Goal: Book appointment/travel/reservation

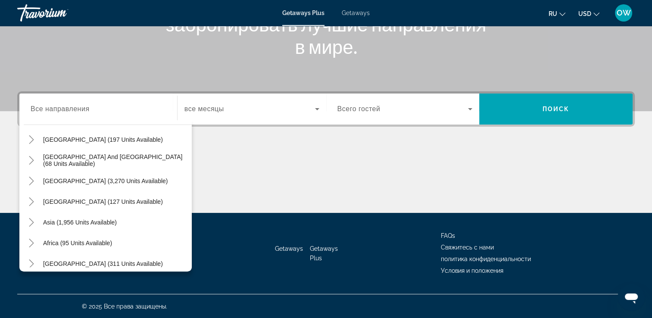
scroll to position [140, 0]
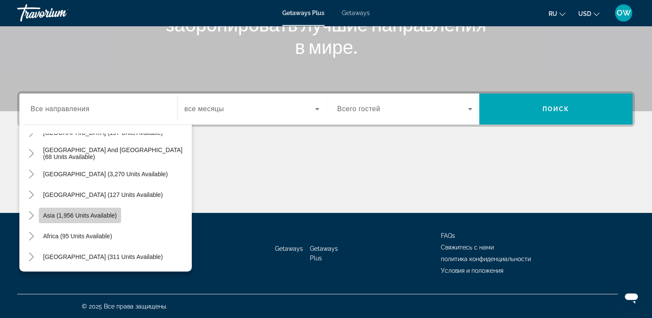
click at [74, 215] on span "Asia (1,956 units available)" at bounding box center [80, 215] width 74 height 7
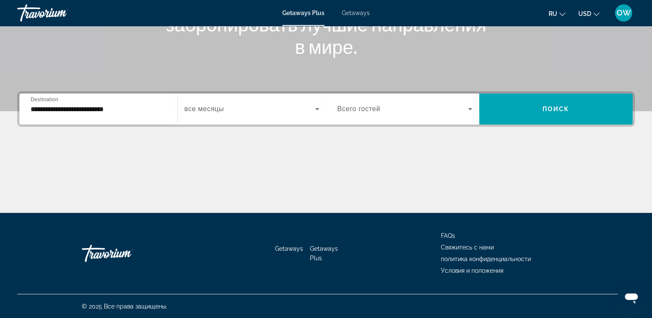
click at [74, 215] on div "Getaways Getaways Plus FAQs Свяжитесь с нами политика конфиденциальности Услови…" at bounding box center [325, 253] width 617 height 81
click at [71, 108] on input "**********" at bounding box center [98, 109] width 135 height 10
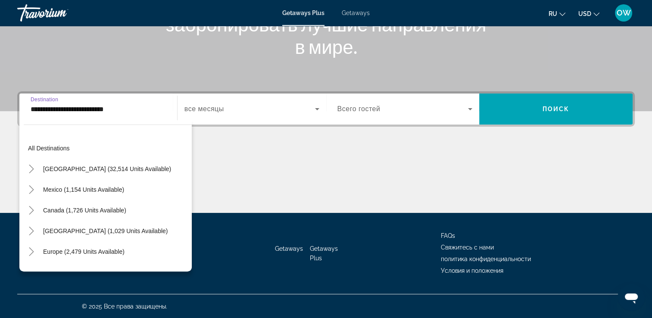
scroll to position [155, 0]
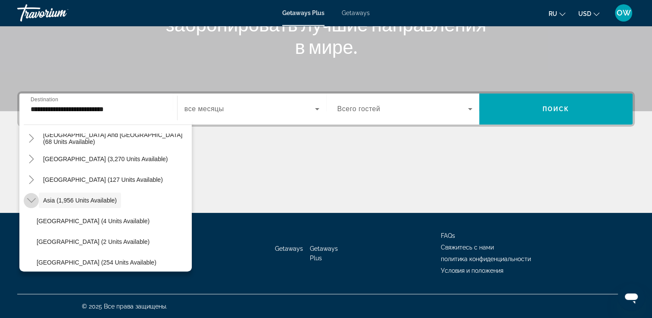
click at [28, 199] on icon "Toggle Asia (1,956 units available)" at bounding box center [31, 200] width 9 height 5
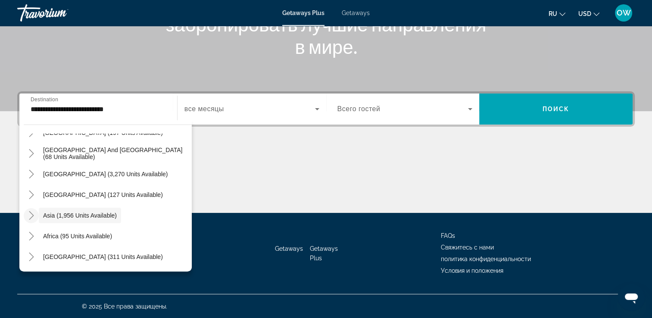
scroll to position [140, 0]
click at [28, 218] on icon "Toggle Asia (1,956 units available)" at bounding box center [31, 215] width 9 height 9
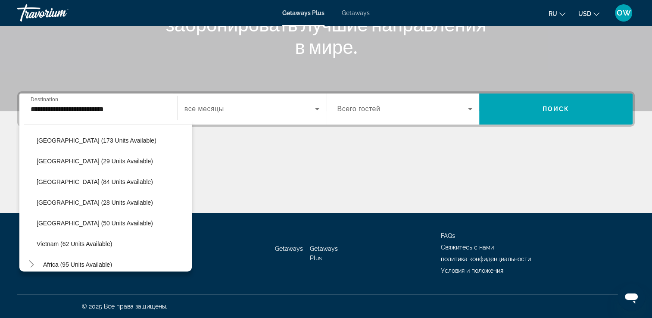
scroll to position [334, 0]
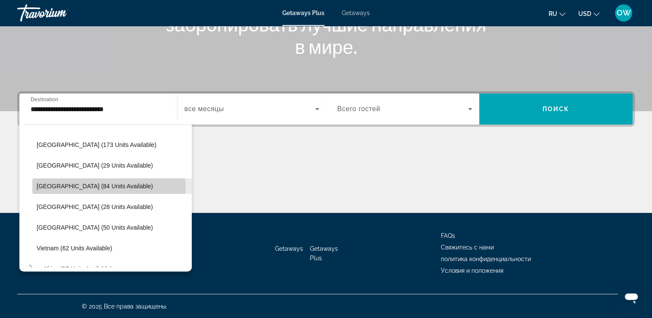
click at [102, 188] on span "[GEOGRAPHIC_DATA] (84 units available)" at bounding box center [95, 186] width 116 height 7
type input "**********"
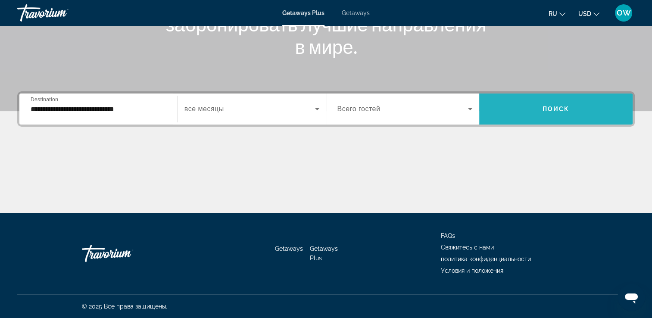
click at [565, 106] on span "Поиск" at bounding box center [555, 109] width 27 height 7
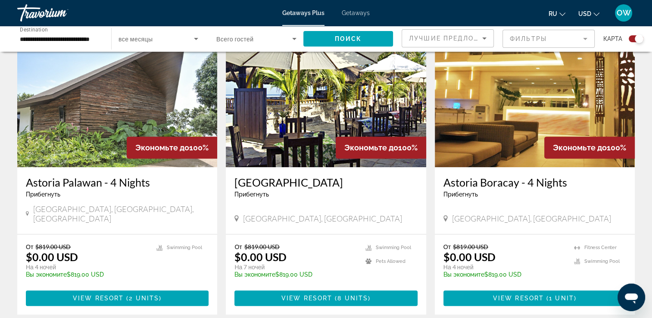
scroll to position [322, 0]
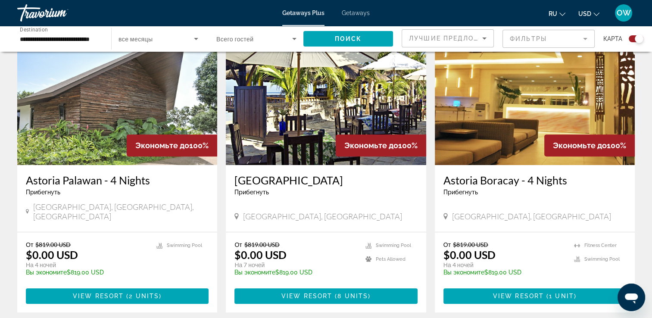
click at [353, 116] on img "Main content" at bounding box center [326, 96] width 200 height 138
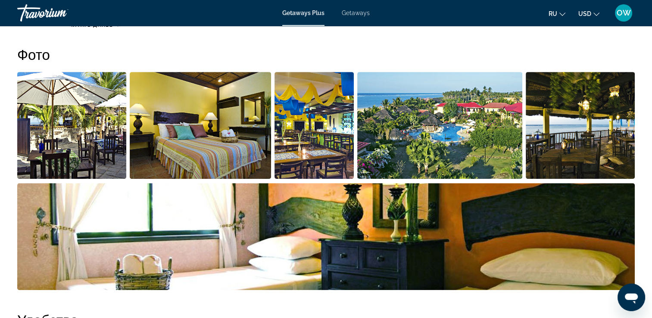
scroll to position [383, 0]
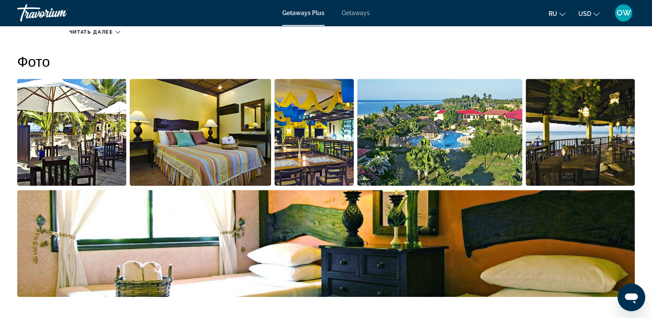
click at [450, 163] on img "Open full-screen image slider" at bounding box center [439, 132] width 165 height 107
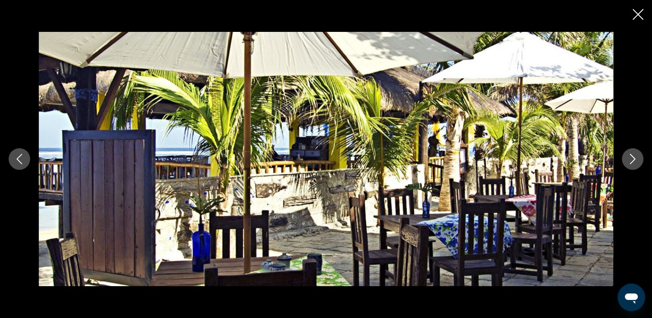
click at [633, 159] on icon "Next image" at bounding box center [632, 159] width 10 height 10
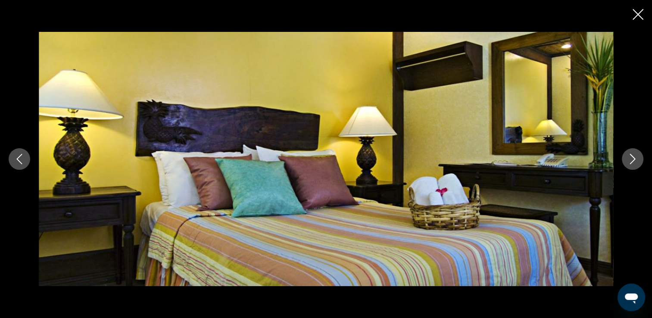
click at [633, 159] on icon "Next image" at bounding box center [632, 159] width 10 height 10
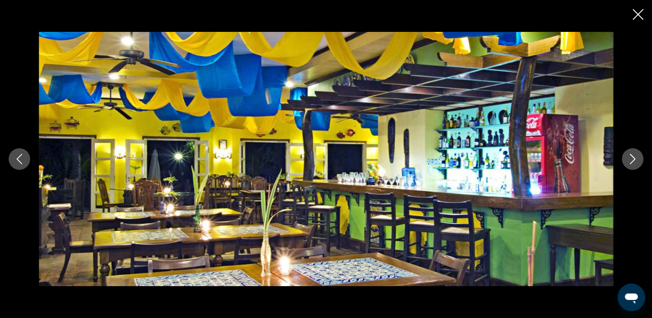
click at [633, 159] on icon "Next image" at bounding box center [632, 159] width 10 height 10
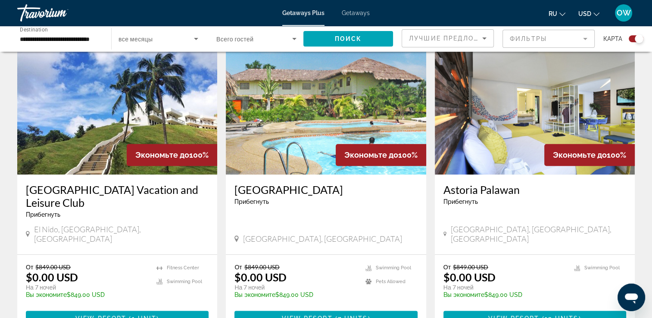
scroll to position [770, 0]
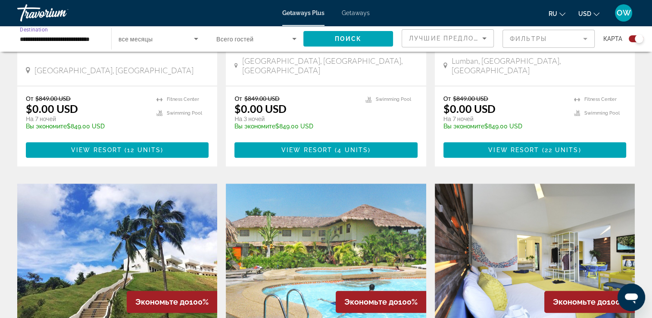
click at [80, 36] on input "**********" at bounding box center [60, 39] width 80 height 10
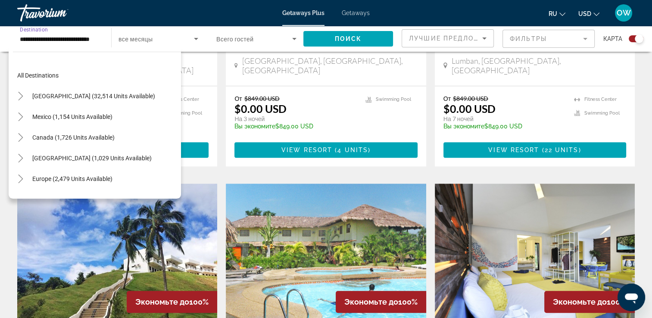
scroll to position [320, 0]
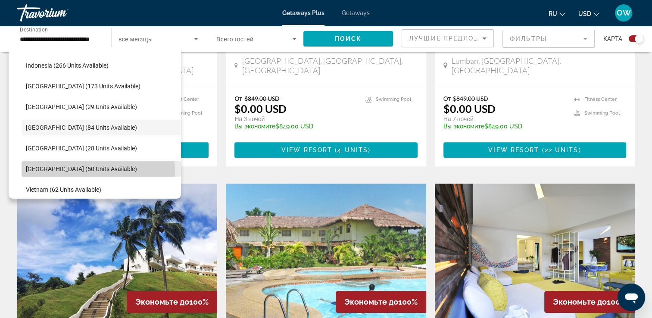
click at [94, 171] on span "[GEOGRAPHIC_DATA] (50 units available)" at bounding box center [81, 168] width 111 height 7
type input "**********"
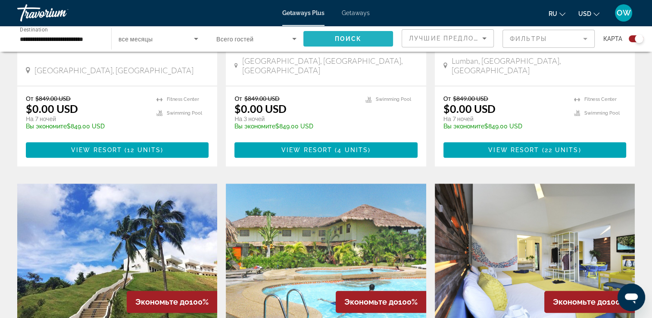
click at [359, 37] on span "Поиск" at bounding box center [348, 38] width 27 height 7
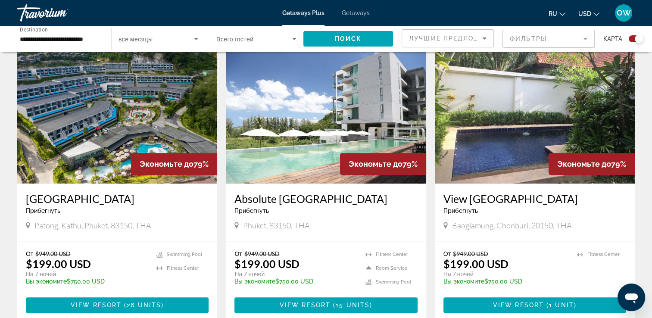
scroll to position [609, 0]
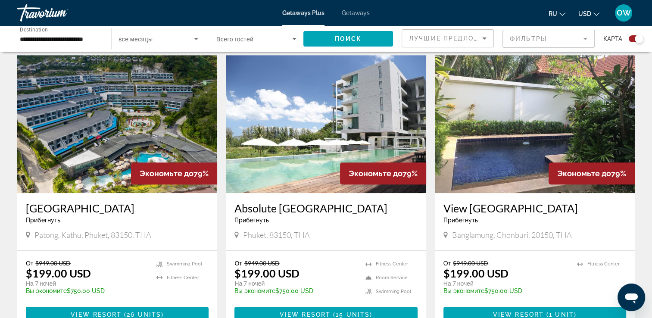
click at [95, 129] on img "Main content" at bounding box center [117, 124] width 200 height 138
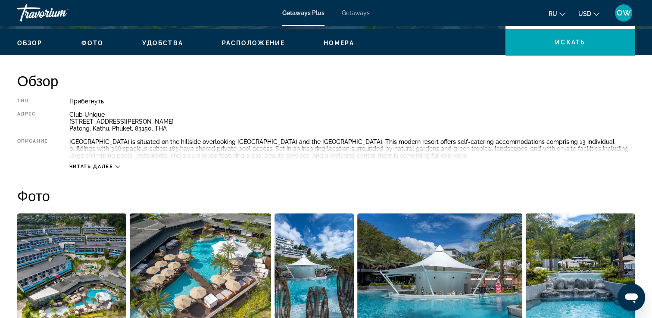
scroll to position [314, 0]
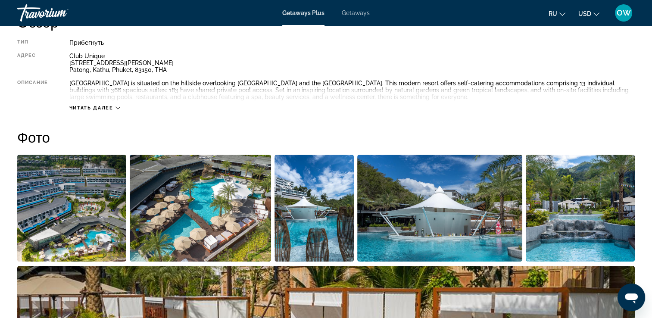
click at [105, 228] on img "Open full-screen image slider" at bounding box center [71, 208] width 109 height 107
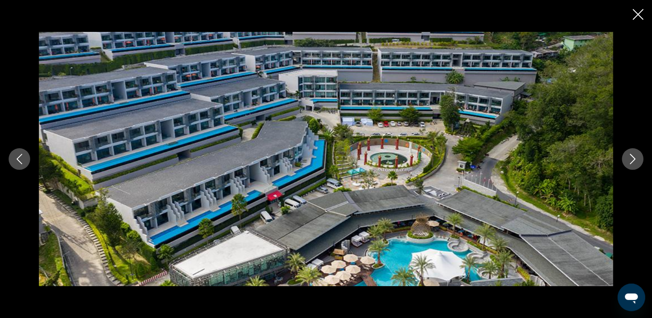
click at [634, 158] on icon "Next image" at bounding box center [633, 159] width 6 height 10
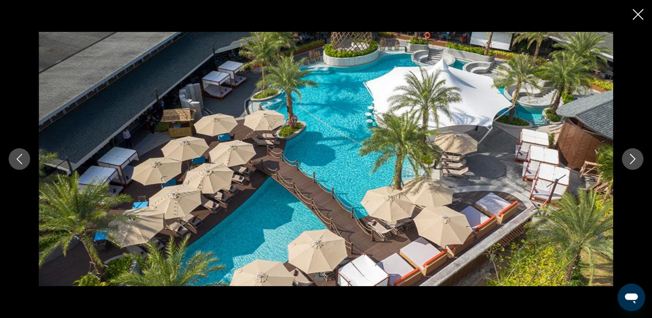
click at [634, 158] on icon "Next image" at bounding box center [633, 159] width 6 height 10
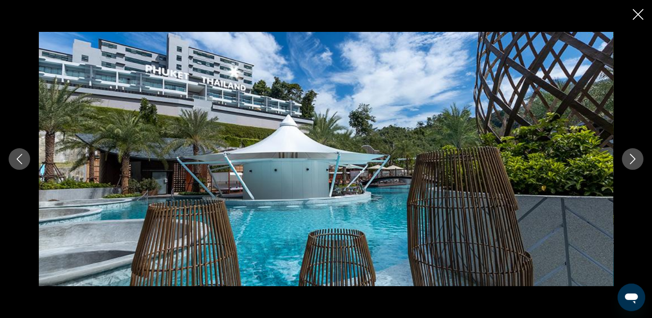
click at [634, 158] on icon "Next image" at bounding box center [633, 159] width 6 height 10
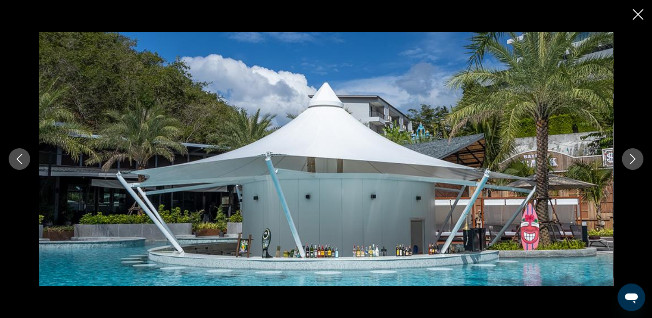
click at [634, 158] on icon "Next image" at bounding box center [633, 159] width 6 height 10
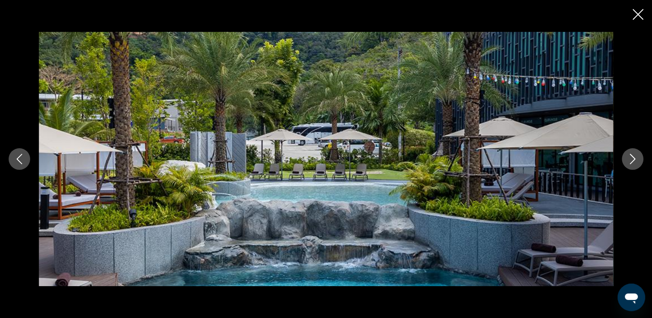
click at [634, 158] on icon "Next image" at bounding box center [633, 159] width 6 height 10
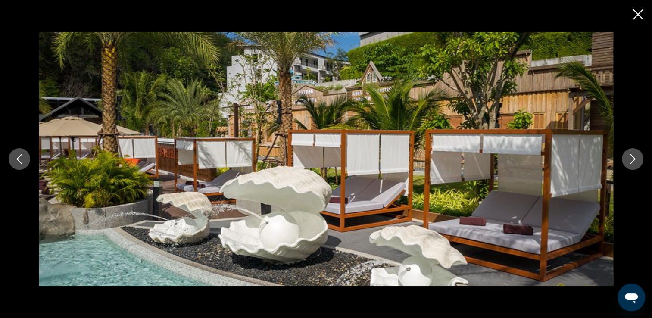
click at [634, 158] on icon "Next image" at bounding box center [633, 159] width 6 height 10
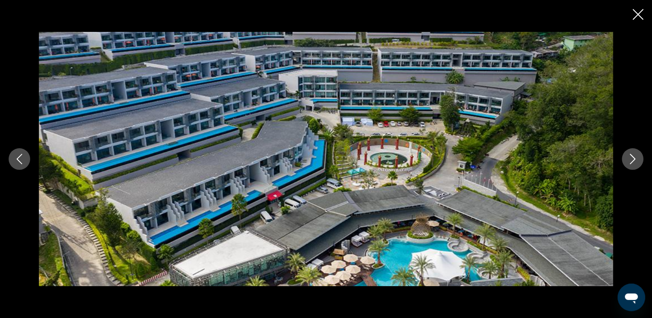
click at [634, 158] on icon "Next image" at bounding box center [633, 159] width 6 height 10
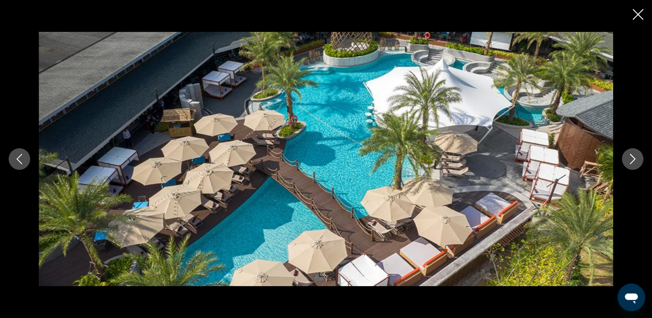
click at [634, 158] on icon "Next image" at bounding box center [633, 159] width 6 height 10
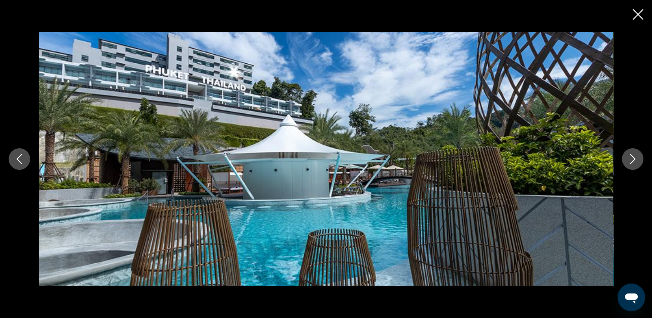
click at [634, 158] on icon "Next image" at bounding box center [633, 159] width 6 height 10
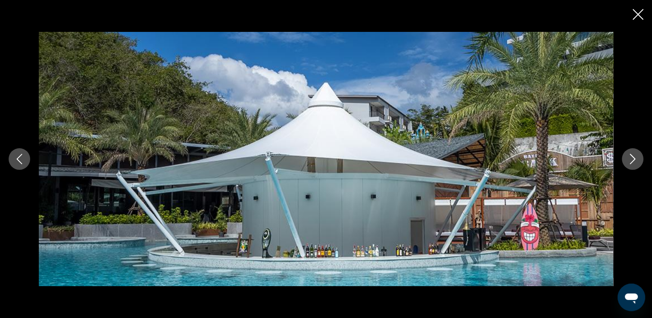
click at [634, 158] on icon "Next image" at bounding box center [633, 159] width 6 height 10
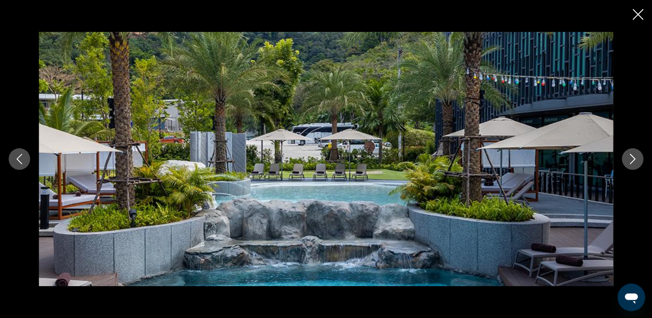
click at [639, 15] on icon "Close slideshow" at bounding box center [638, 14] width 11 height 11
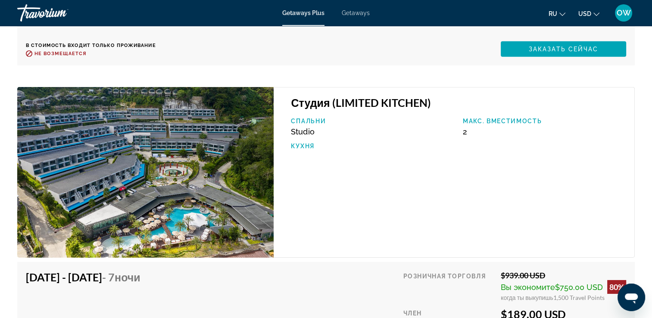
scroll to position [2749, 0]
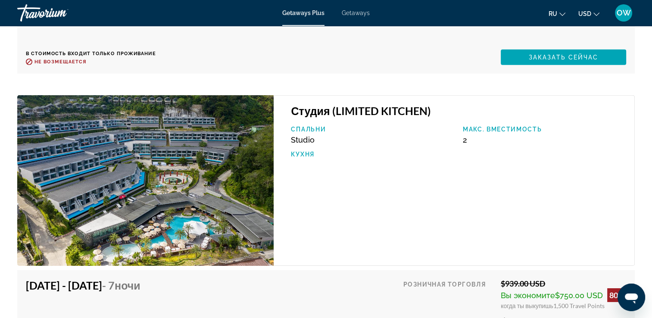
click at [262, 184] on img "Main content" at bounding box center [145, 180] width 256 height 171
click at [161, 200] on img "Main content" at bounding box center [145, 180] width 256 height 171
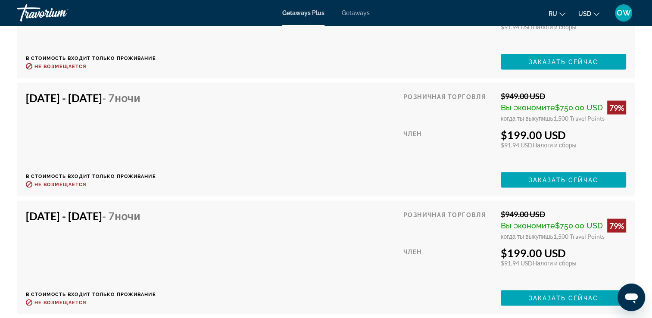
scroll to position [1460, 0]
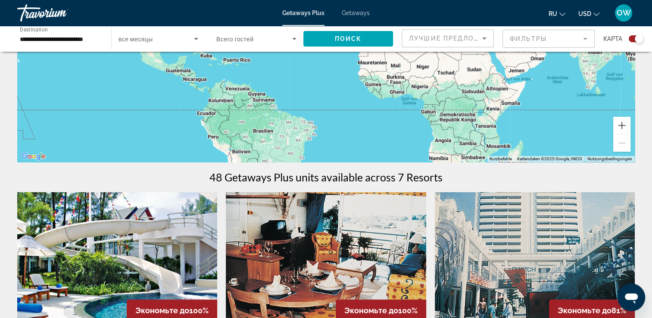
scroll to position [118, 0]
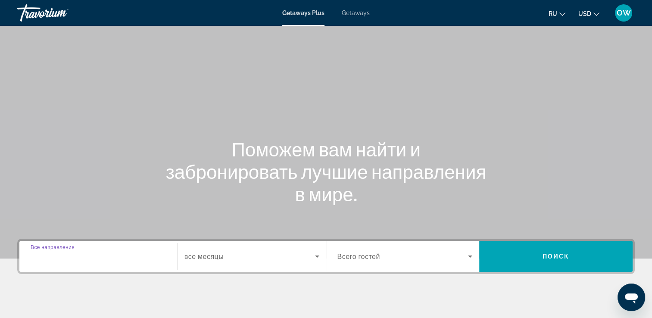
click at [103, 252] on input "Destination Все направления" at bounding box center [98, 257] width 135 height 10
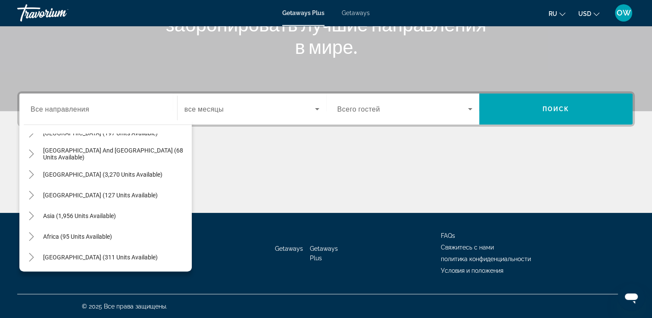
scroll to position [140, 0]
click at [30, 215] on icon "Toggle Asia (1,956 units available)" at bounding box center [31, 215] width 9 height 9
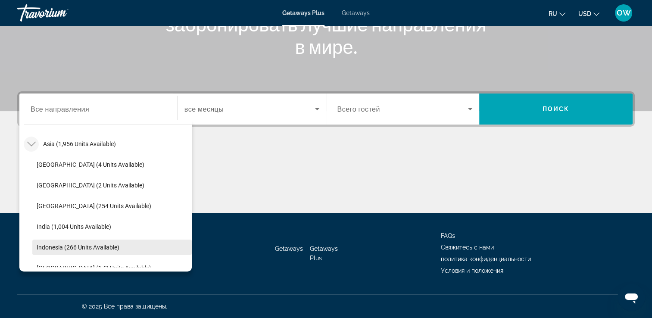
click at [100, 249] on span "Indonesia (266 units available)" at bounding box center [78, 247] width 83 height 7
type input "**********"
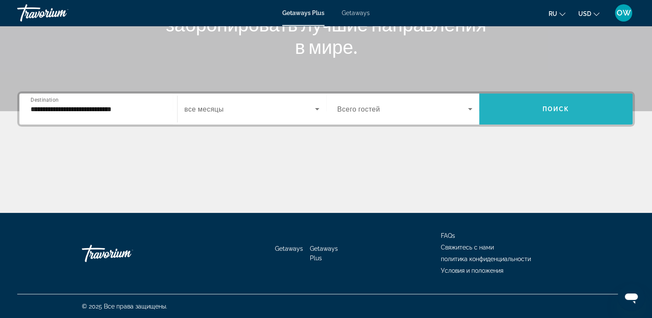
click at [553, 105] on span "Search widget" at bounding box center [555, 109] width 153 height 21
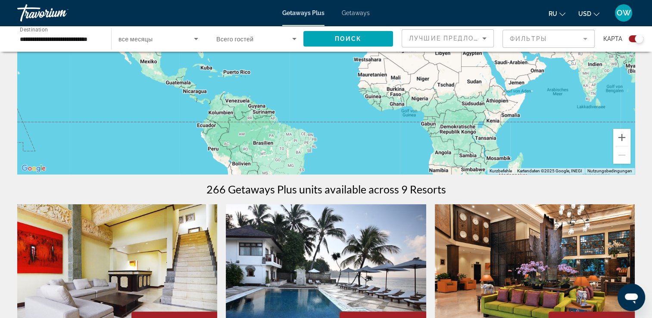
scroll to position [162, 0]
